Goal: Information Seeking & Learning: Learn about a topic

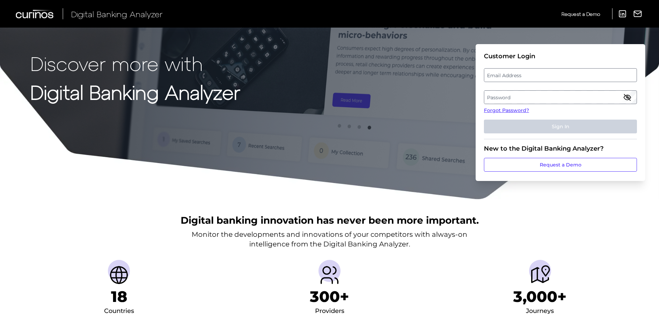
click at [515, 78] on label "Email Address" at bounding box center [560, 75] width 152 height 12
click at [515, 78] on input "email" at bounding box center [560, 75] width 153 height 14
click at [515, 73] on input "Email Address" at bounding box center [560, 75] width 153 height 14
type input "[EMAIL_ADDRESS][PERSON_NAME][DOMAIN_NAME]"
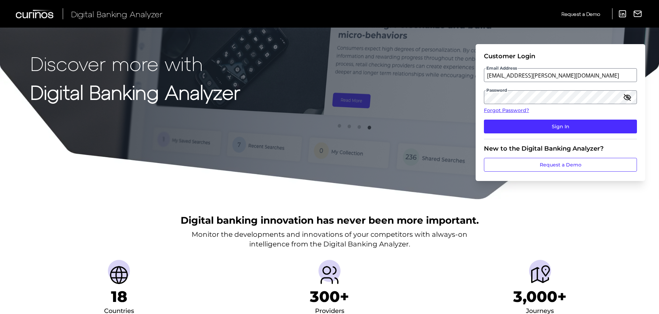
click at [629, 93] on icon "button" at bounding box center [627, 97] width 8 height 8
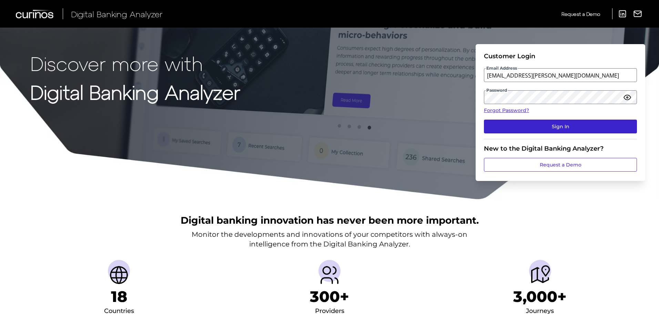
click at [600, 126] on button "Sign In" at bounding box center [560, 127] width 153 height 14
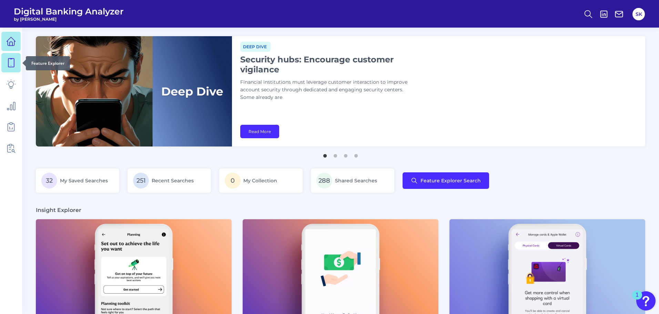
click at [12, 61] on icon at bounding box center [11, 63] width 10 height 10
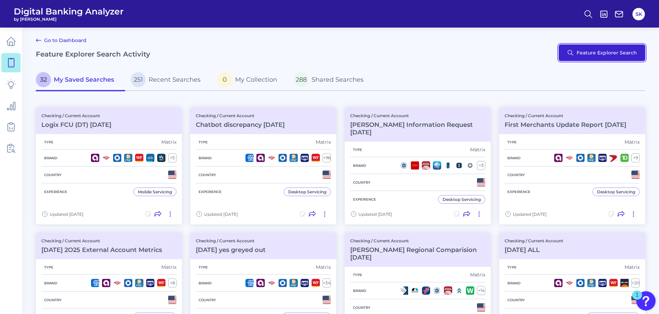
click at [574, 57] on button "Feature Explorer Search" at bounding box center [602, 52] width 87 height 17
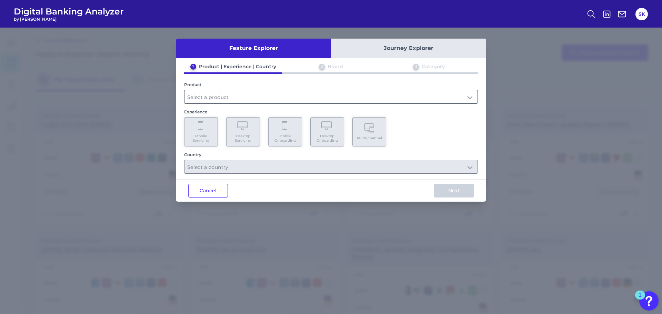
click at [209, 98] on input "text" at bounding box center [330, 96] width 293 height 13
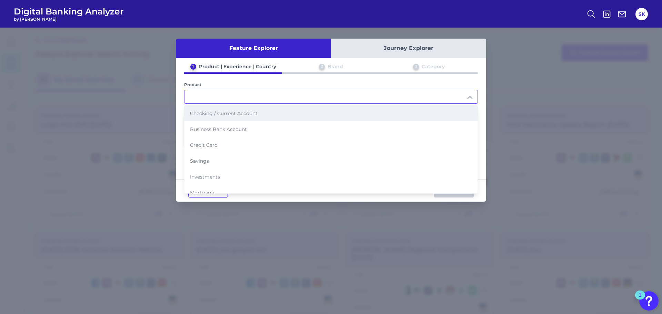
click at [206, 114] on span "Checking / Current Account" at bounding box center [224, 113] width 68 height 6
type input "Checking / Current Account"
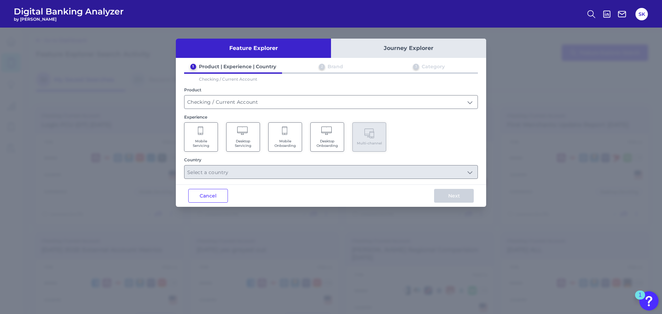
click at [208, 135] on Servicing "Mobile Servicing" at bounding box center [201, 136] width 34 height 29
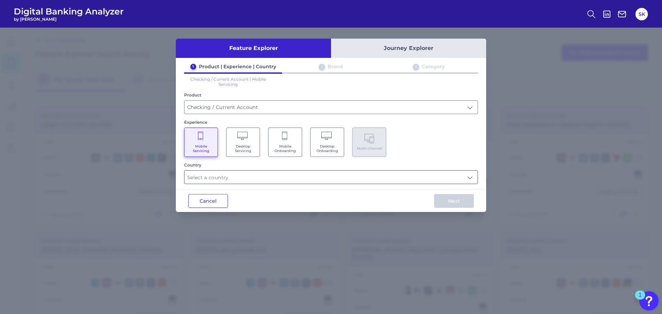
click at [243, 175] on input "text" at bounding box center [330, 177] width 293 height 13
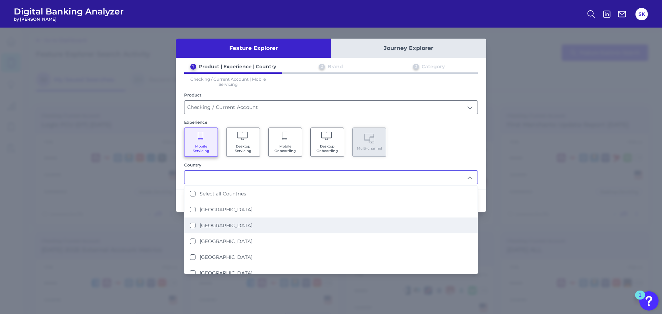
click at [212, 224] on label "United States" at bounding box center [226, 225] width 53 height 6
type input "United States"
click at [571, 214] on div "Feature Explorer Journey Explorer 1 Product | Experience | Country 2 Brand 3 Ca…" at bounding box center [331, 171] width 662 height 286
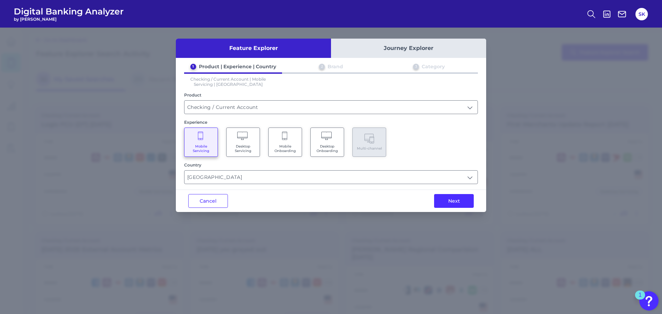
click at [461, 209] on div "Next" at bounding box center [454, 201] width 64 height 22
click at [453, 202] on button "Next" at bounding box center [454, 201] width 40 height 14
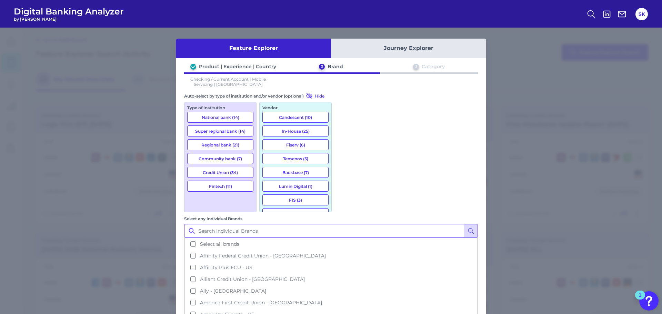
click at [387, 224] on input "Select any Individual Brands" at bounding box center [331, 231] width 294 height 14
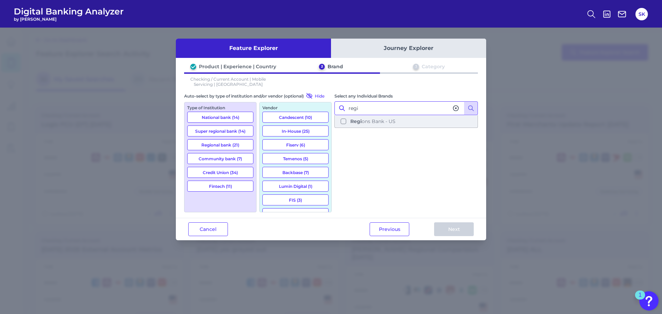
click at [371, 121] on span "Regi ons Bank - US" at bounding box center [372, 121] width 45 height 6
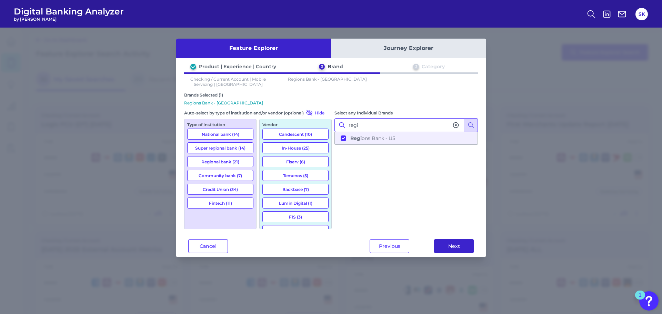
type input "regi"
click at [461, 246] on button "Next" at bounding box center [454, 246] width 40 height 14
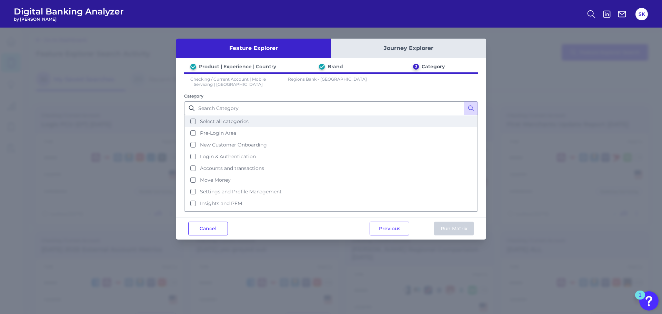
click at [225, 121] on span "Select all categories" at bounding box center [224, 121] width 49 height 6
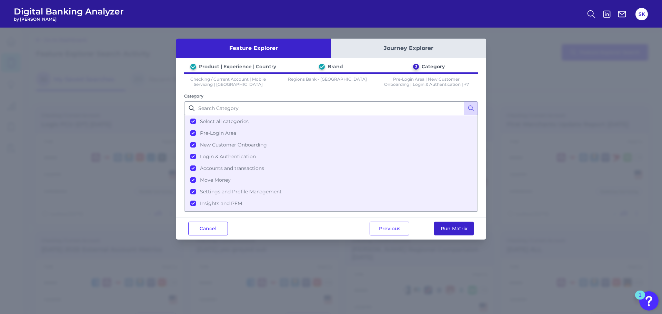
click at [461, 226] on button "Run Matrix" at bounding box center [454, 229] width 40 height 14
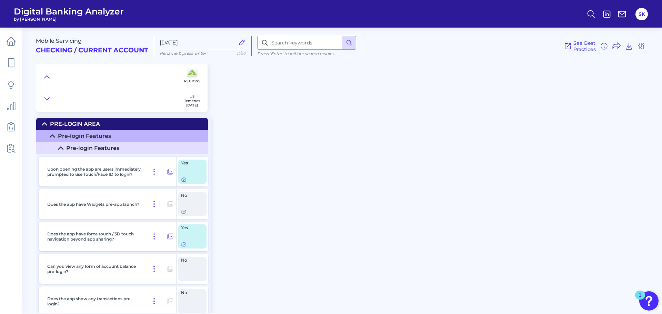
click at [47, 79] on icon at bounding box center [47, 76] width 6 height 7
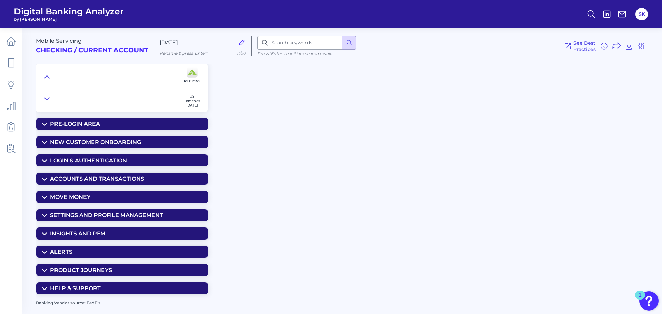
click at [44, 160] on icon at bounding box center [45, 161] width 6 height 6
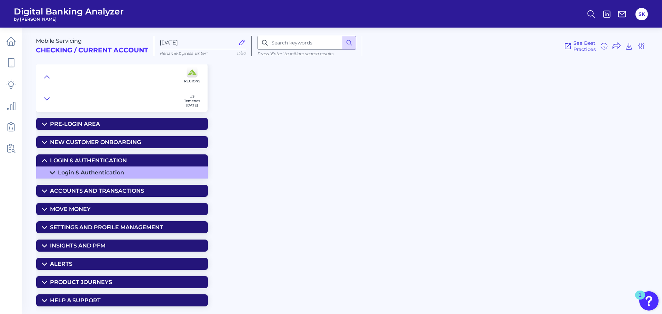
click at [45, 160] on icon at bounding box center [45, 161] width 6 height 6
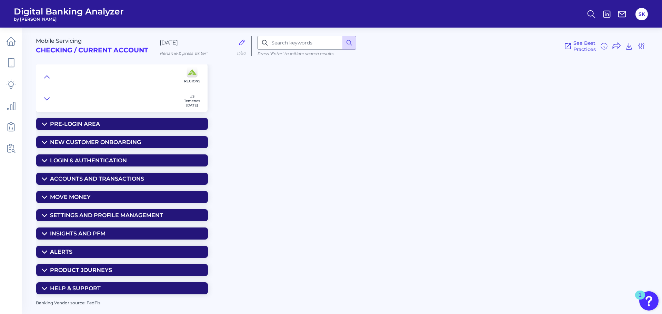
click at [43, 174] on summary "Accounts and transactions" at bounding box center [122, 179] width 172 height 12
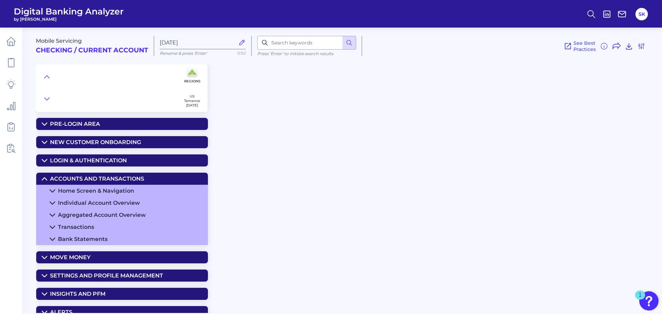
click at [53, 192] on icon at bounding box center [52, 191] width 5 height 2
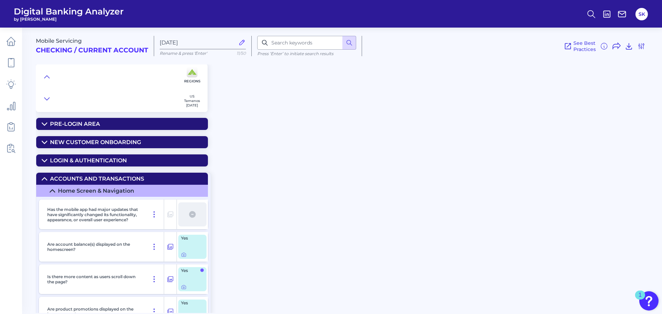
click at [44, 179] on icon at bounding box center [45, 179] width 6 height 6
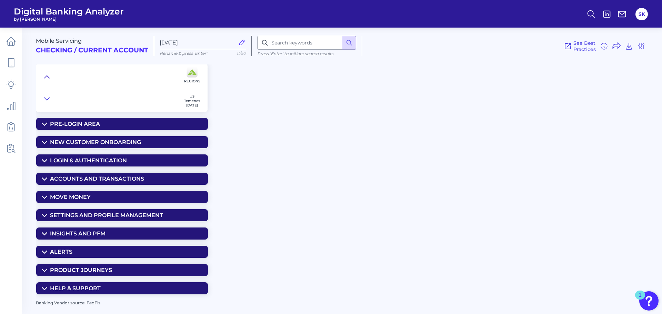
click at [45, 78] on icon at bounding box center [46, 76] width 5 height 2
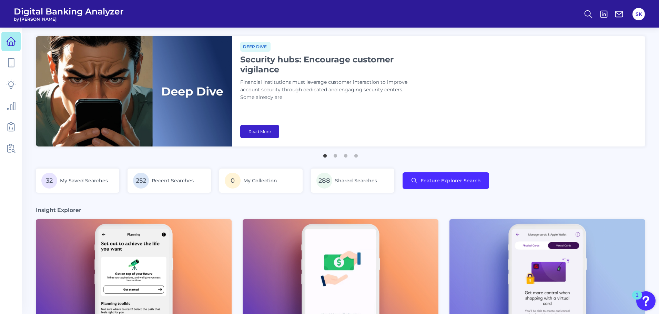
click at [264, 132] on link "Read More" at bounding box center [259, 131] width 39 height 13
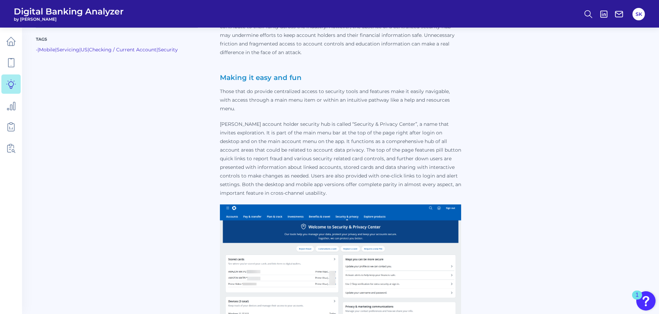
scroll to position [601, 0]
